Goal: Transaction & Acquisition: Purchase product/service

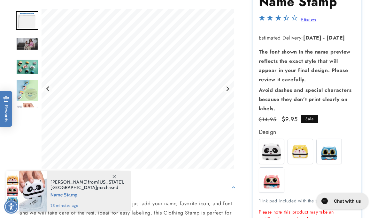
scroll to position [107, 0]
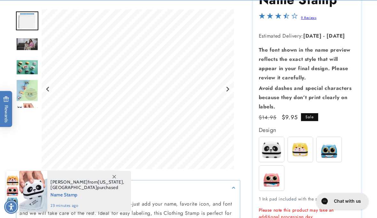
click at [33, 65] on img "Go to slide 4" at bounding box center [27, 67] width 22 height 15
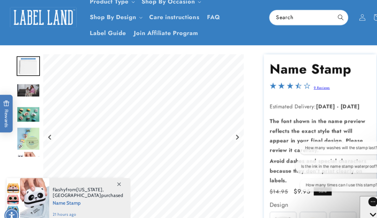
scroll to position [41, 0]
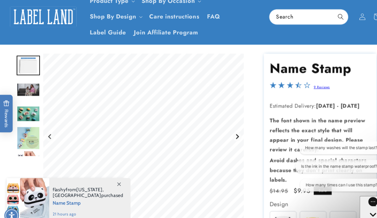
click at [228, 129] on icon "Next slide" at bounding box center [227, 131] width 3 height 5
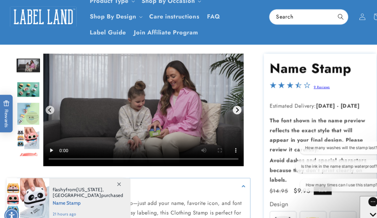
click at [229, 104] on icon "Next slide" at bounding box center [227, 105] width 5 height 5
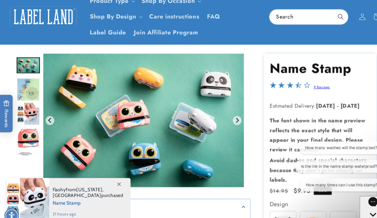
click at [144, 121] on img "Gallery Viewer" at bounding box center [137, 116] width 192 height 128
click at [228, 113] on icon "Next slide" at bounding box center [227, 115] width 5 height 5
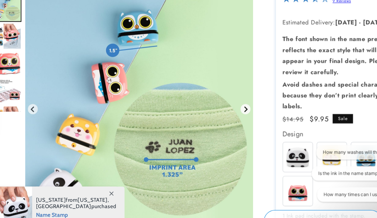
scroll to position [111, 0]
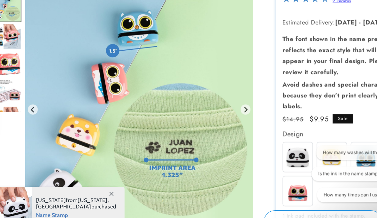
click at [86, 179] on span "Arizona" at bounding box center [98, 182] width 25 height 6
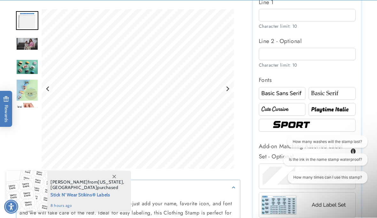
scroll to position [417, 0]
click at [298, 121] on img at bounding box center [306, 125] width 73 height 12
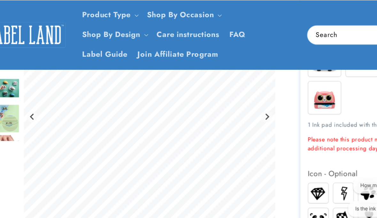
scroll to position [200, 0]
